Goal: Task Accomplishment & Management: Use online tool/utility

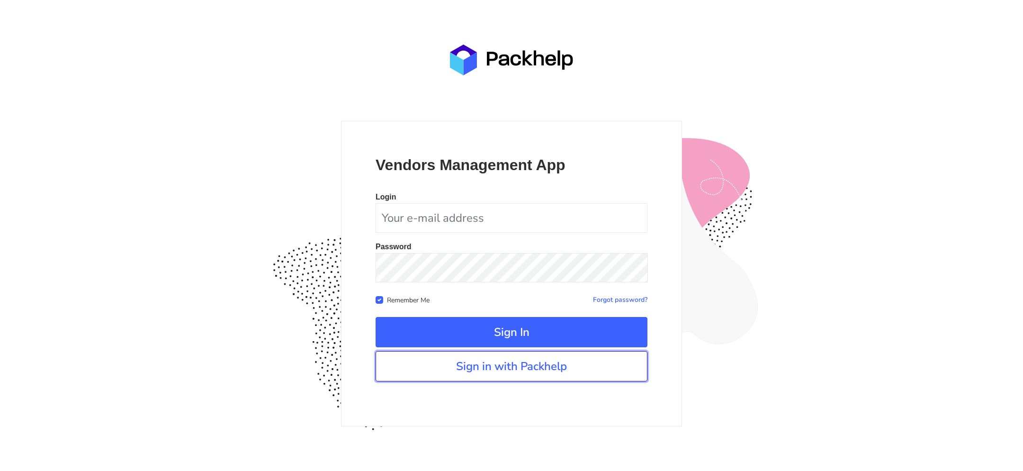
click at [414, 370] on link "Sign in with Packhelp" at bounding box center [512, 366] width 272 height 30
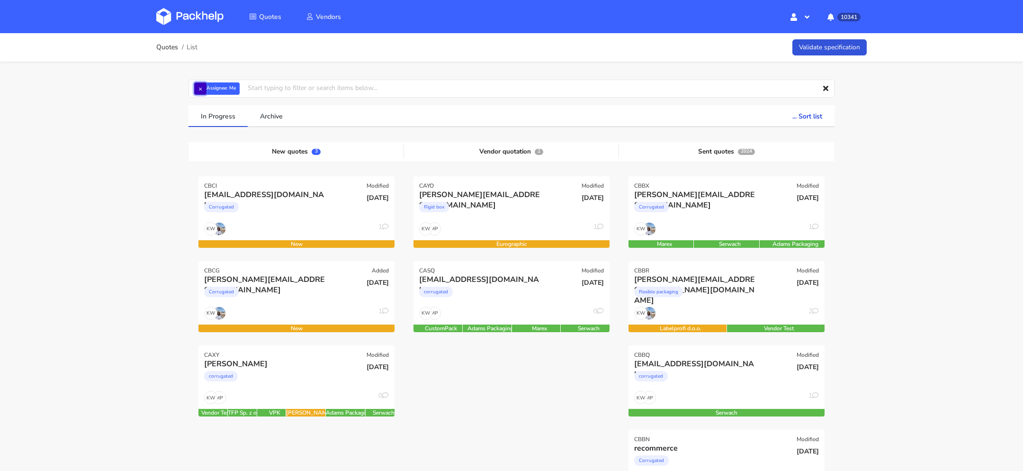
click at [195, 86] on button "×" at bounding box center [200, 88] width 12 height 12
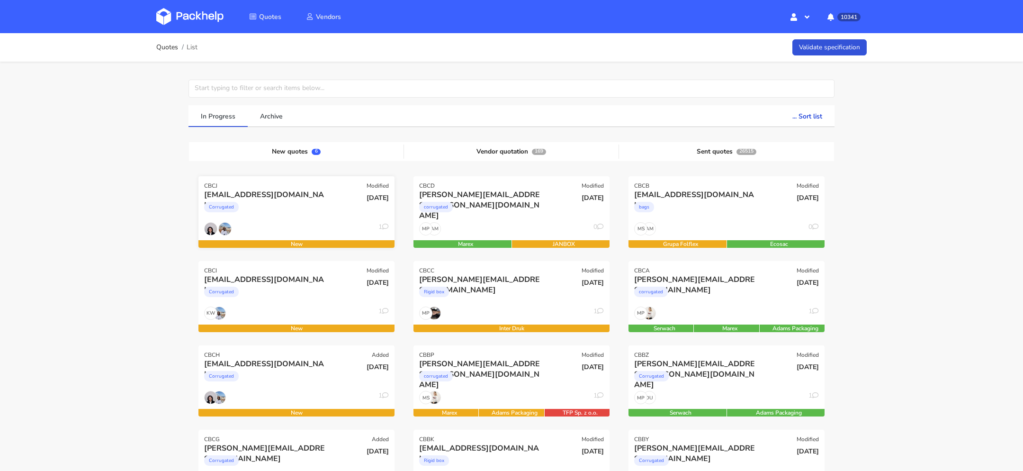
click at [281, 215] on div "Corrugated" at bounding box center [267, 209] width 126 height 19
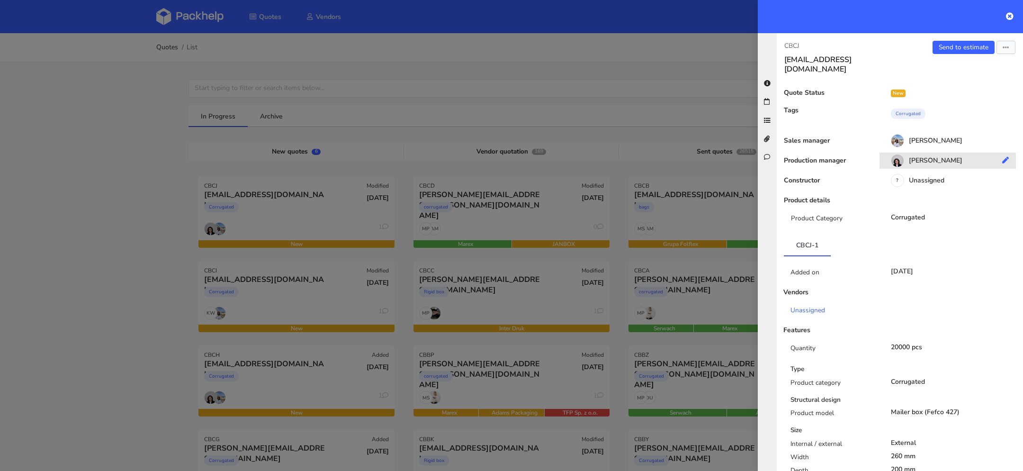
click at [924, 157] on div "Sebastian Markut" at bounding box center [952, 162] width 144 height 10
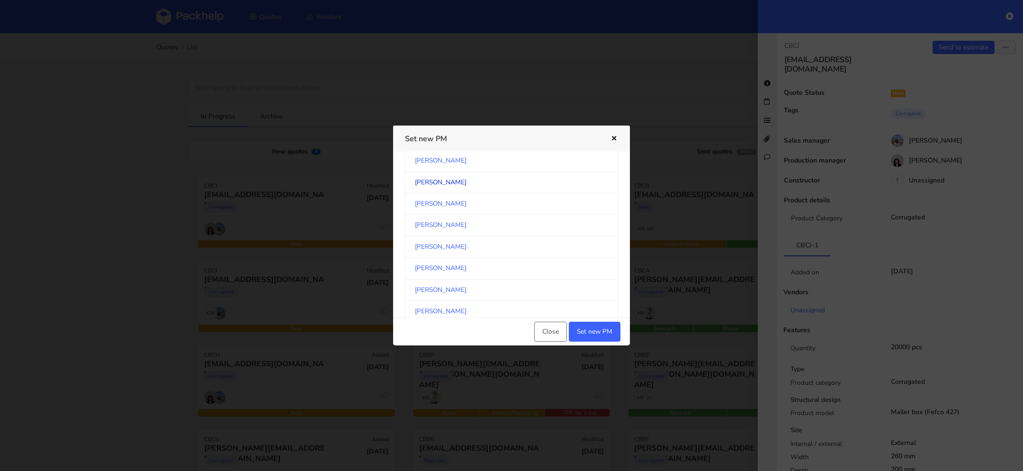
scroll to position [69, 0]
click at [479, 277] on link "[PERSON_NAME]" at bounding box center [511, 277] width 213 height 21
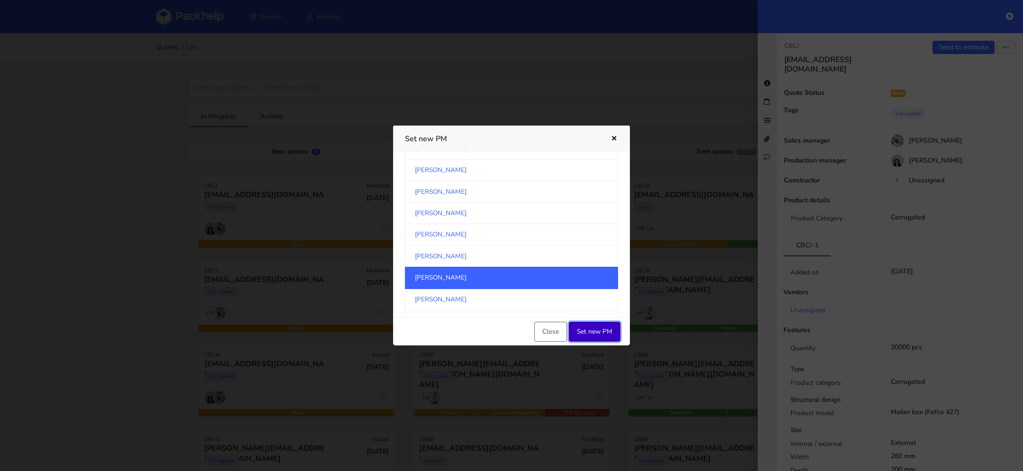
click at [601, 324] on button "Set new PM" at bounding box center [595, 332] width 52 height 20
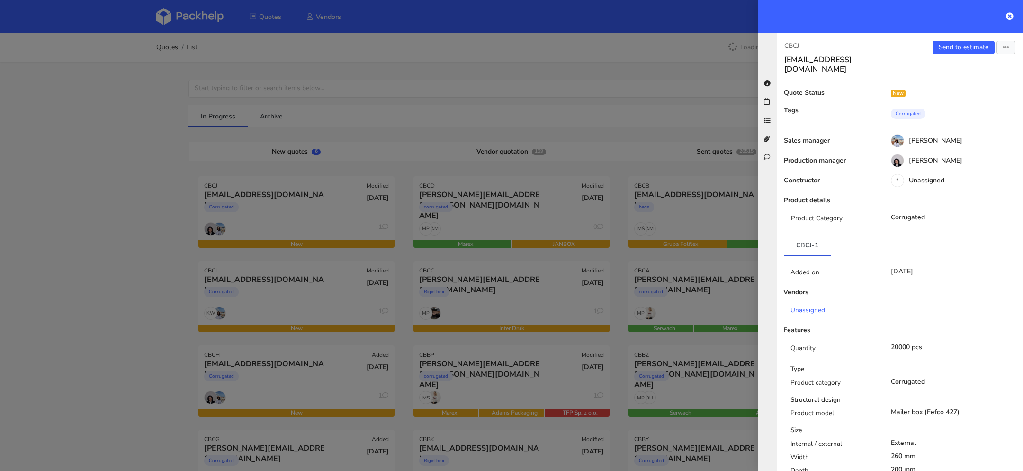
click at [120, 306] on div at bounding box center [511, 235] width 1023 height 471
click at [278, 300] on div at bounding box center [511, 235] width 1023 height 471
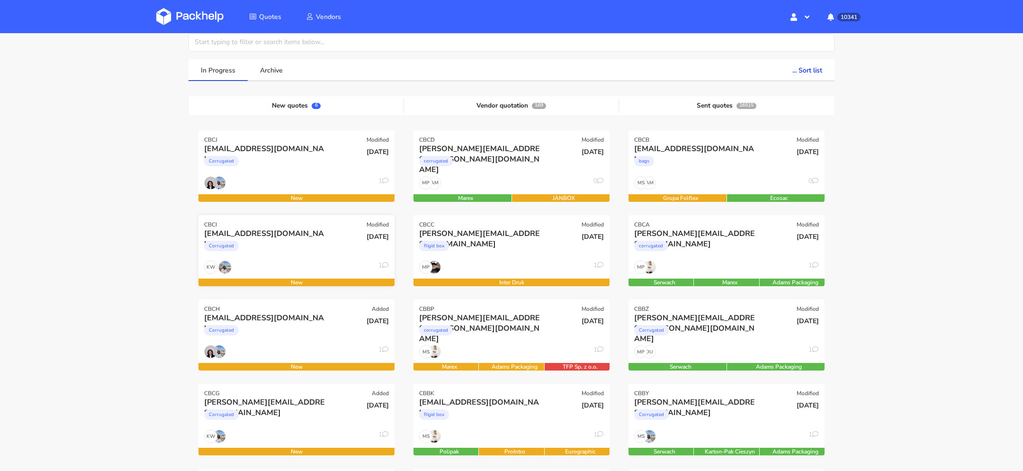
scroll to position [55, 0]
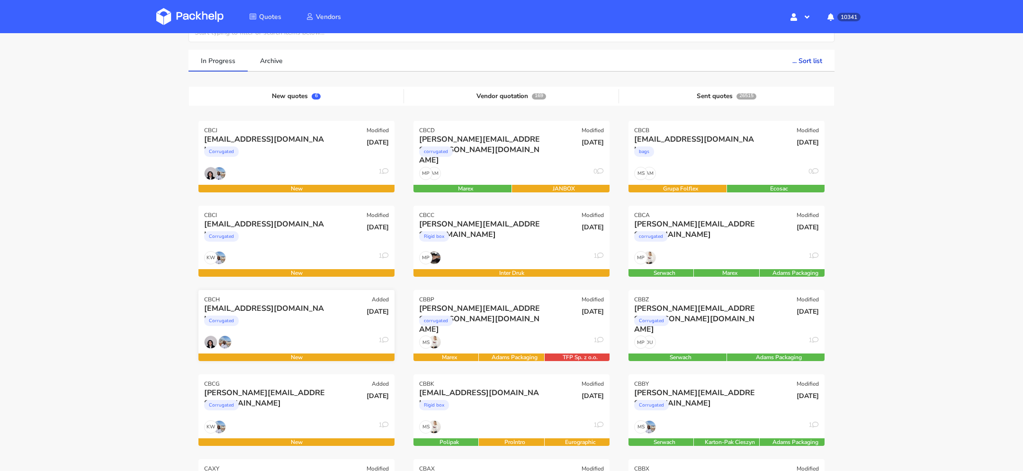
click at [288, 325] on div "Corrugated" at bounding box center [267, 323] width 126 height 19
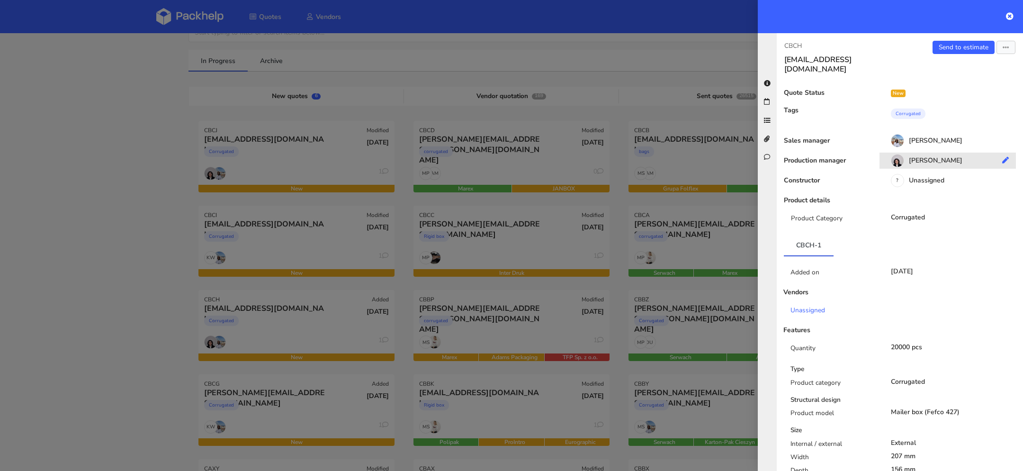
click at [926, 157] on div "Sebastian Markut" at bounding box center [952, 162] width 144 height 10
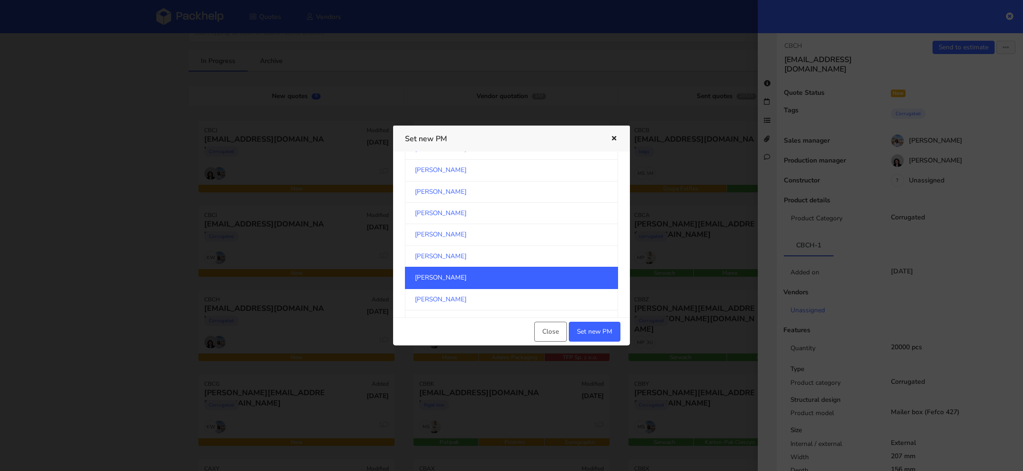
click at [491, 278] on link "[PERSON_NAME]" at bounding box center [511, 278] width 213 height 22
click at [586, 326] on button "Set new PM" at bounding box center [595, 332] width 52 height 20
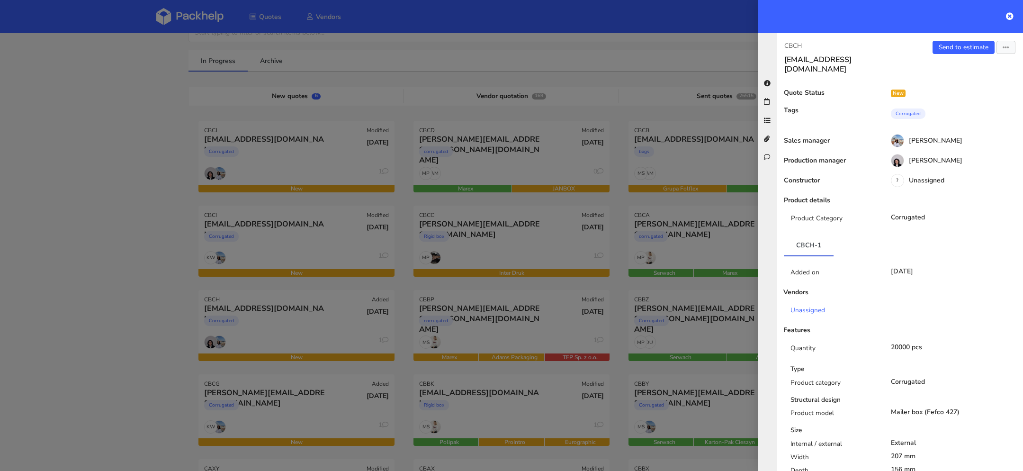
click at [101, 335] on div at bounding box center [511, 235] width 1023 height 471
click at [141, 329] on div at bounding box center [511, 235] width 1023 height 471
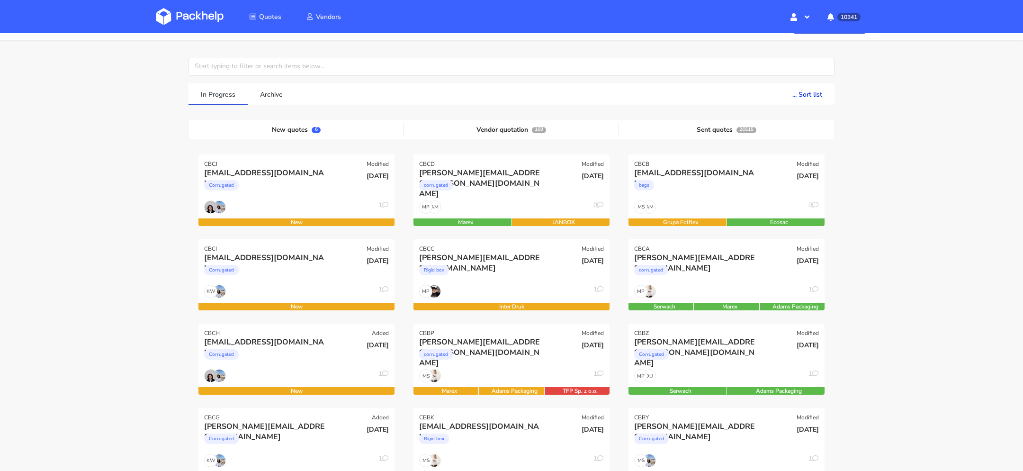
scroll to position [0, 0]
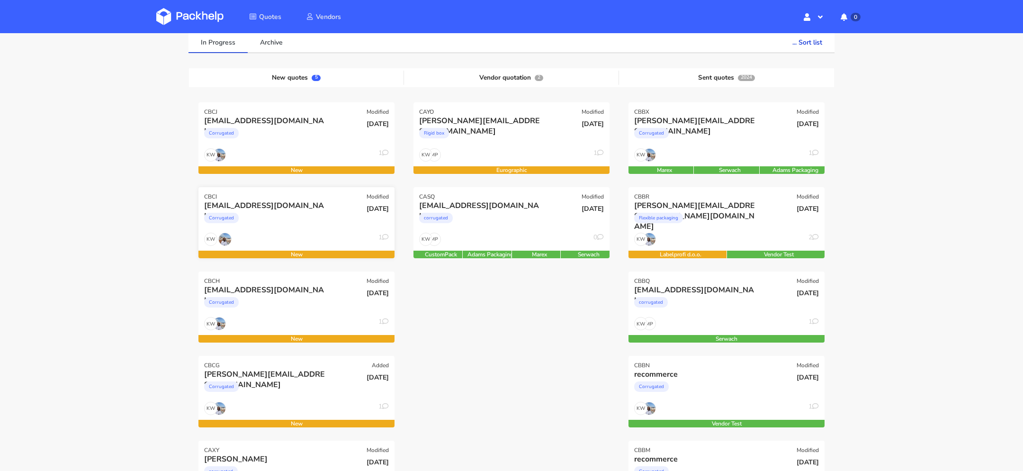
scroll to position [43, 0]
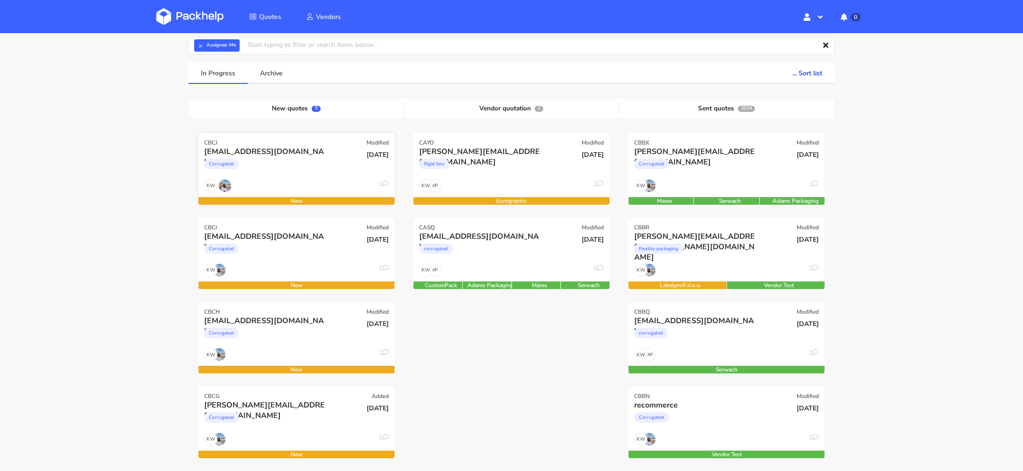
click at [276, 163] on div "Corrugated" at bounding box center [267, 166] width 126 height 19
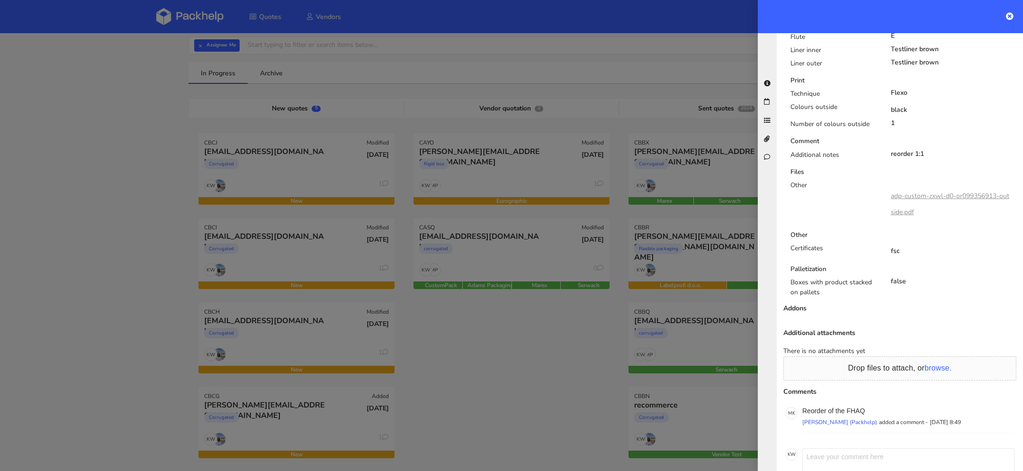
scroll to position [506, 0]
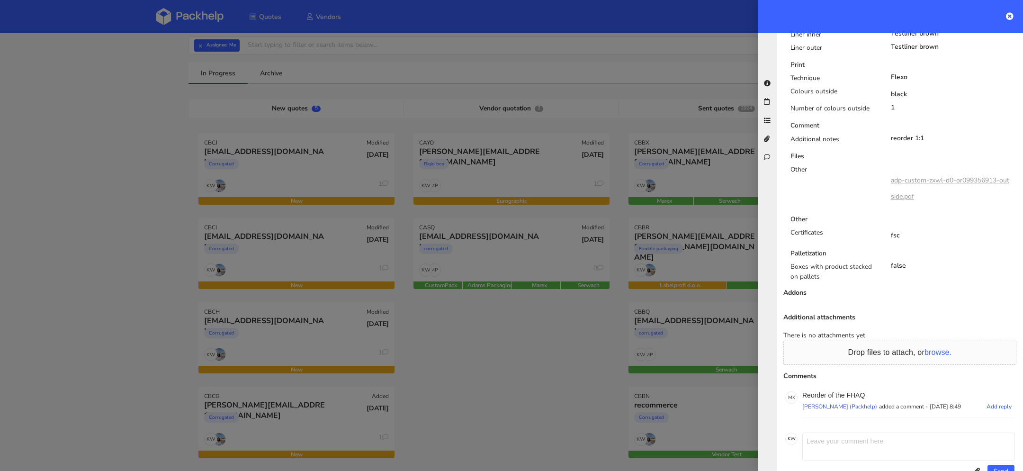
click at [859, 391] on p "Reorder of the FHAQ" at bounding box center [908, 395] width 212 height 8
click at [860, 391] on p "Reorder of the FHAQ" at bounding box center [908, 395] width 212 height 8
copy p "FHAQ"
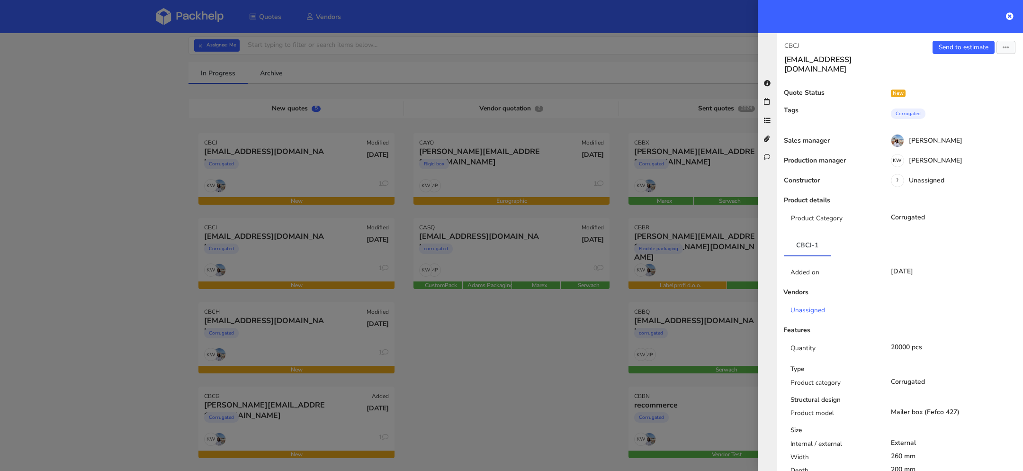
scroll to position [43, 0]
click at [155, 141] on div at bounding box center [511, 235] width 1023 height 471
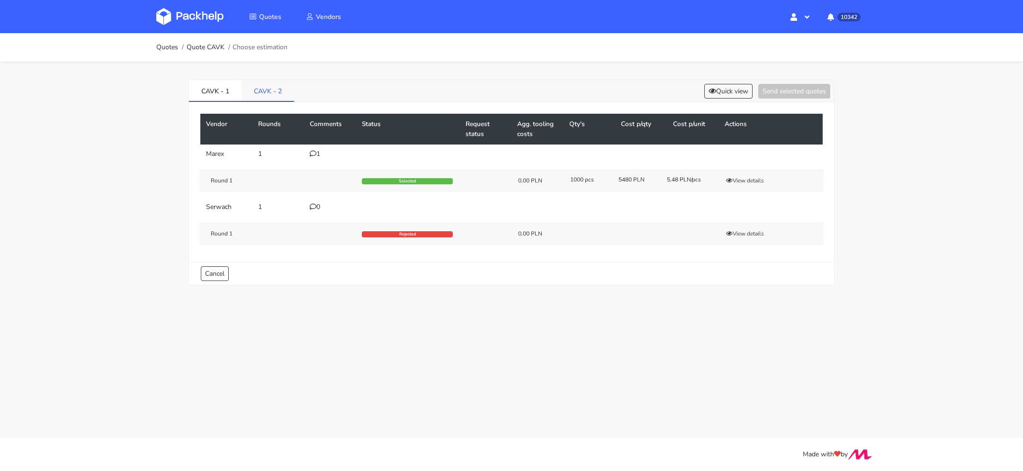
click at [264, 95] on link "CAVK - 2" at bounding box center [268, 90] width 53 height 21
click at [768, 180] on button "View details" at bounding box center [745, 180] width 46 height 9
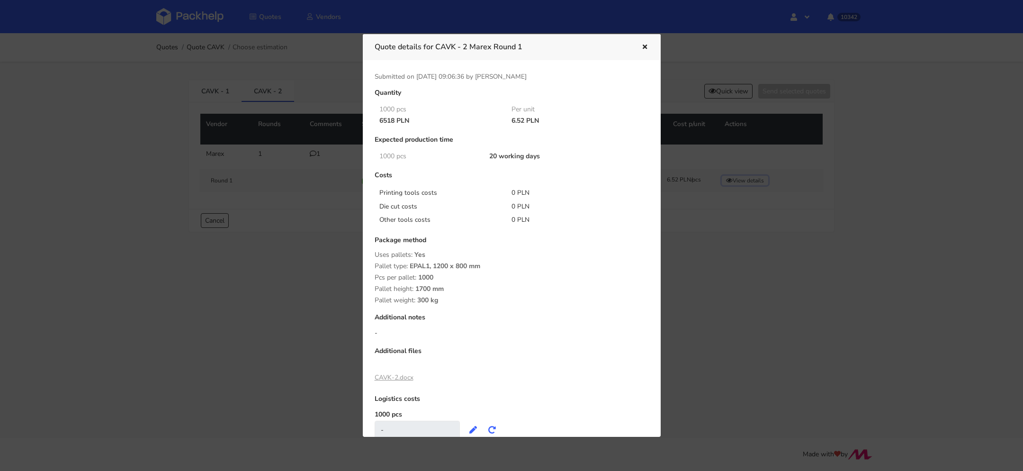
scroll to position [31, 0]
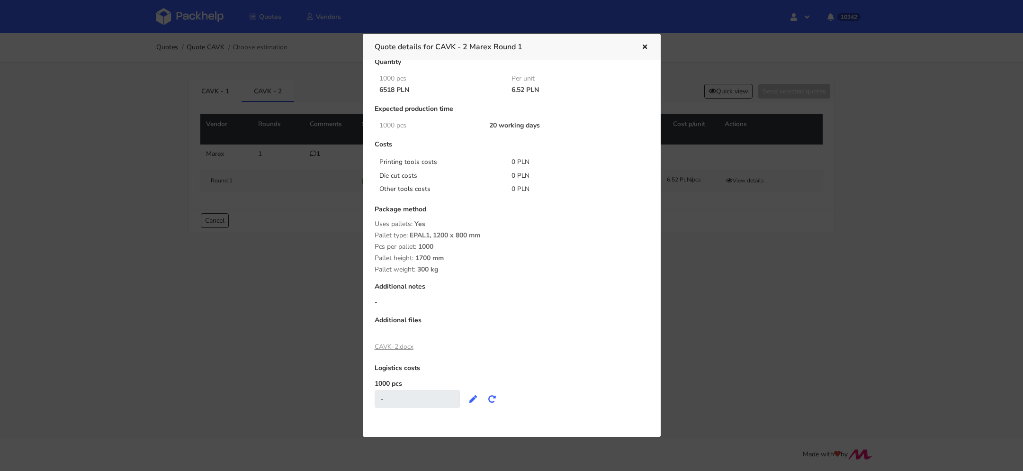
click at [395, 348] on link "CAVK-2.docx" at bounding box center [394, 346] width 39 height 9
click at [255, 105] on div at bounding box center [511, 235] width 1023 height 471
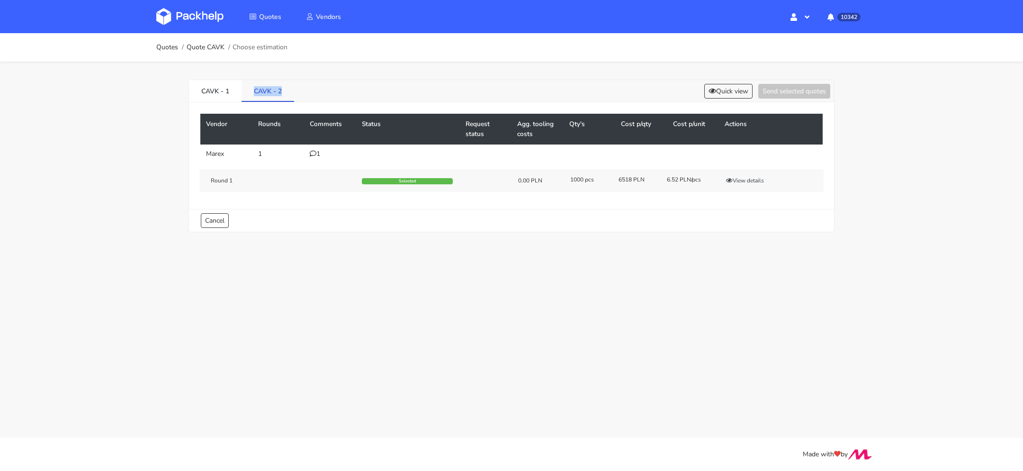
drag, startPoint x: 288, startPoint y: 94, endPoint x: 254, endPoint y: 95, distance: 34.1
click at [254, 95] on link "CAVK - 2" at bounding box center [268, 90] width 53 height 21
copy link "CAVK - 2"
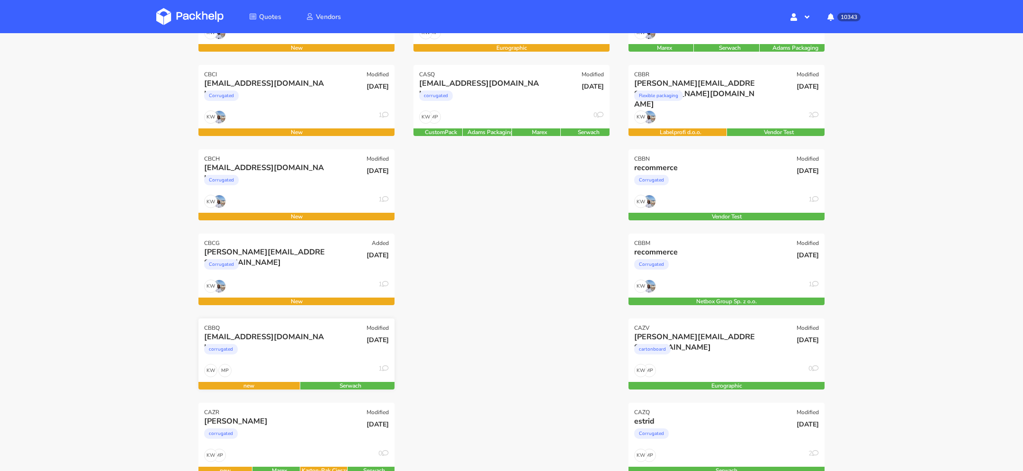
scroll to position [197, 0]
click at [297, 352] on div "corrugated" at bounding box center [267, 351] width 126 height 19
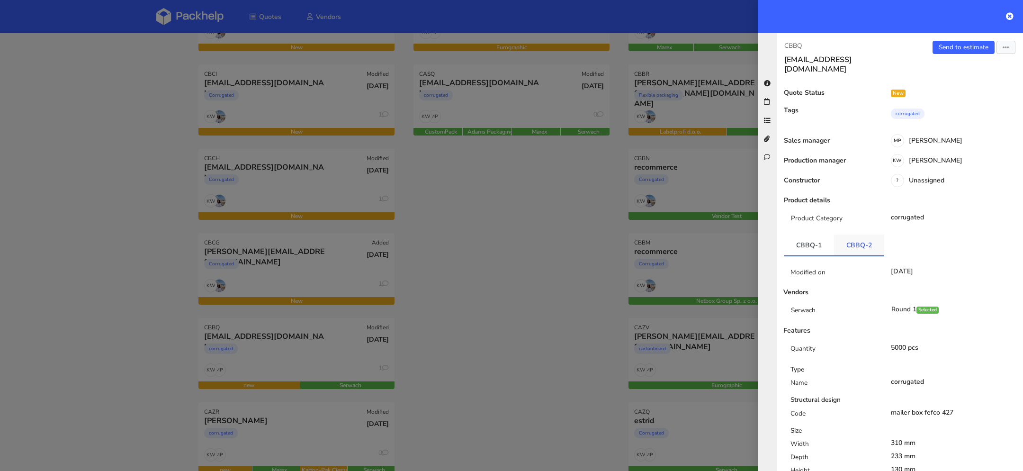
click at [854, 240] on link "CBBQ-2" at bounding box center [859, 244] width 50 height 21
click at [798, 234] on link "CBBQ-1" at bounding box center [809, 244] width 50 height 21
click at [841, 234] on link "CBBQ-2" at bounding box center [859, 244] width 50 height 21
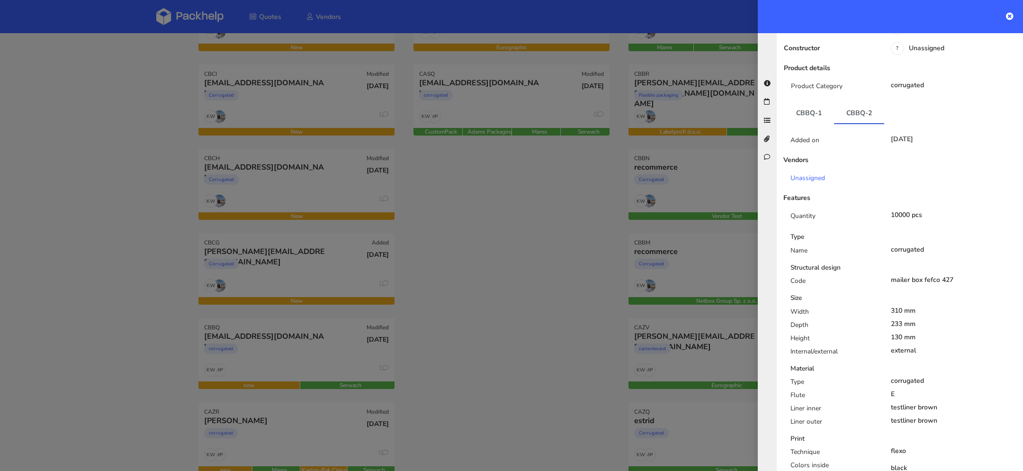
scroll to position [127, 0]
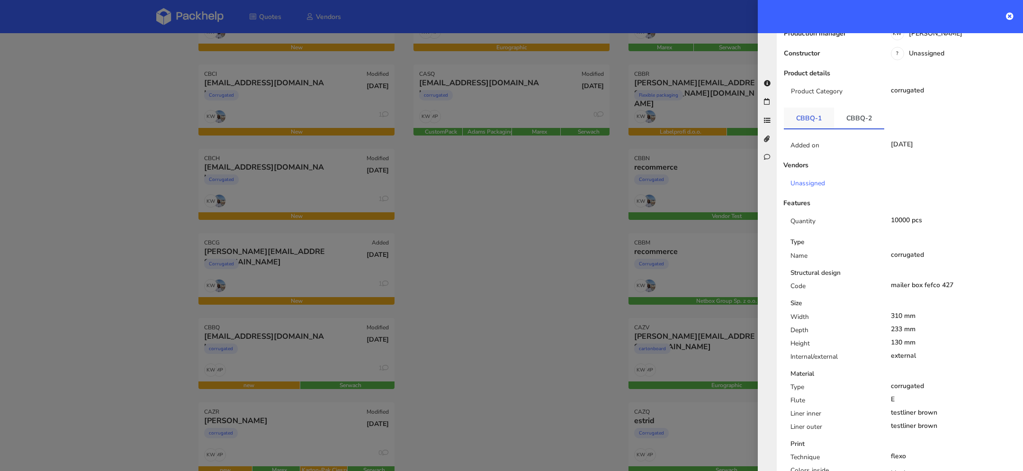
click at [812, 116] on link "CBBQ-1" at bounding box center [809, 118] width 50 height 21
click at [851, 111] on link "CBBQ-2" at bounding box center [859, 118] width 50 height 21
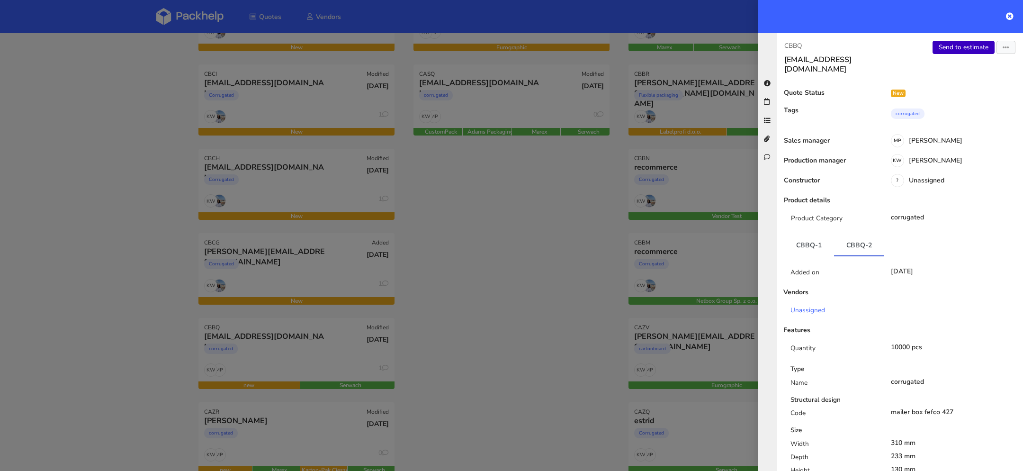
click at [956, 46] on link "Send to estimate" at bounding box center [964, 47] width 62 height 13
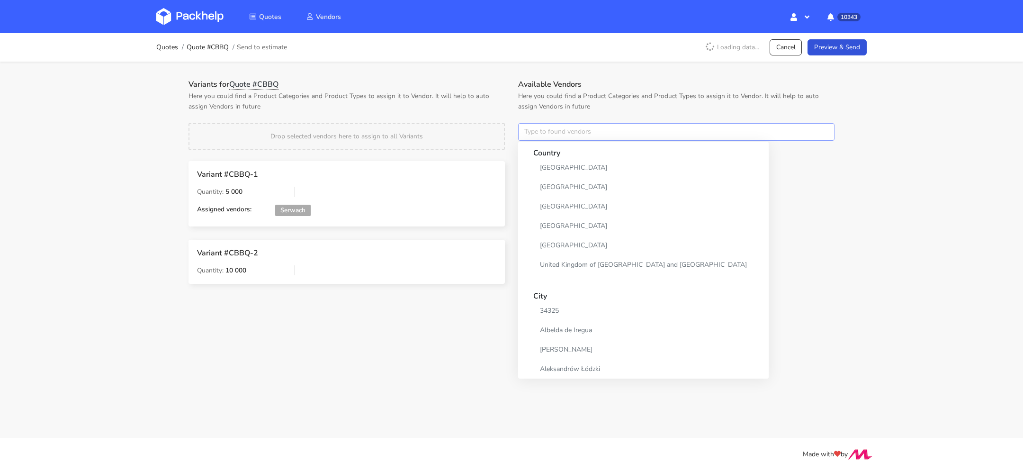
click at [531, 140] on input "text" at bounding box center [676, 132] width 316 height 18
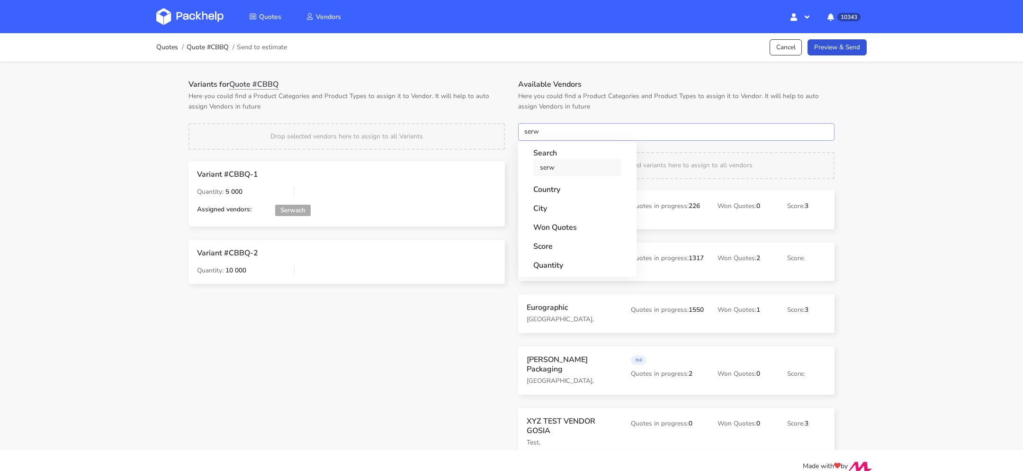
type input "serw"
click at [556, 167] on link "serw" at bounding box center [577, 168] width 88 height 18
click at [450, 78] on div "Variants for Quote #CBBQ Here you could find a Product Categories and Product T…" at bounding box center [512, 256] width 682 height 388
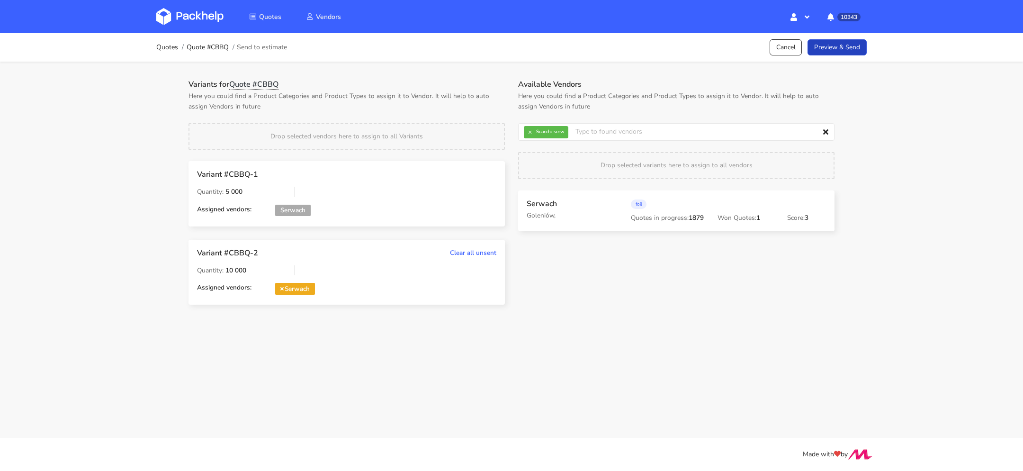
click at [822, 50] on link "Preview & Send" at bounding box center [837, 47] width 59 height 17
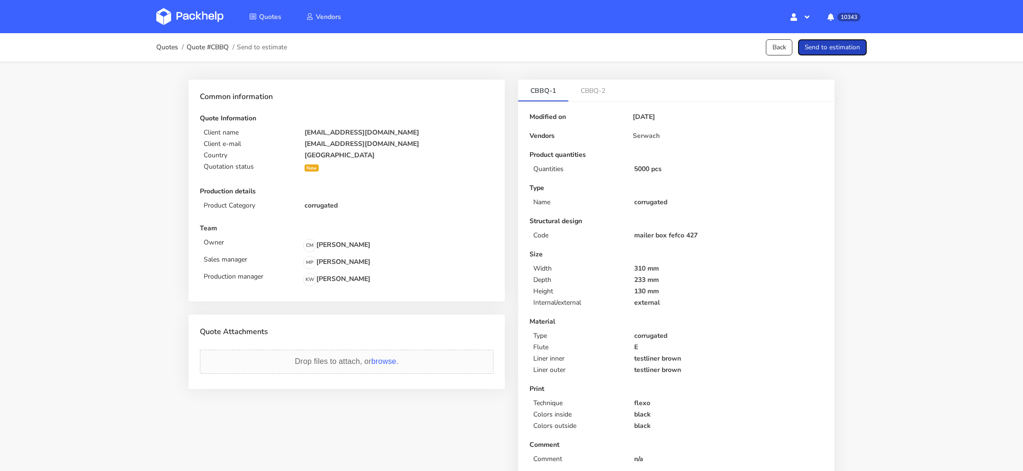
click at [831, 51] on button "Send to estimation" at bounding box center [832, 47] width 69 height 17
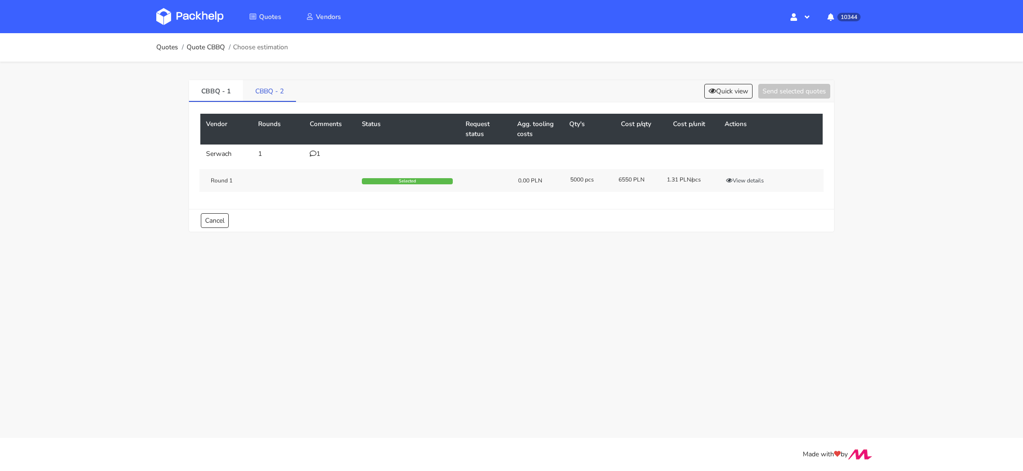
click at [269, 90] on link "CBBQ - 2" at bounding box center [269, 90] width 53 height 21
click at [784, 180] on button "Select" at bounding box center [785, 182] width 30 height 9
click at [781, 88] on button "Send selected quotes ( 1 )" at bounding box center [787, 91] width 85 height 15
